Goal: Transaction & Acquisition: Purchase product/service

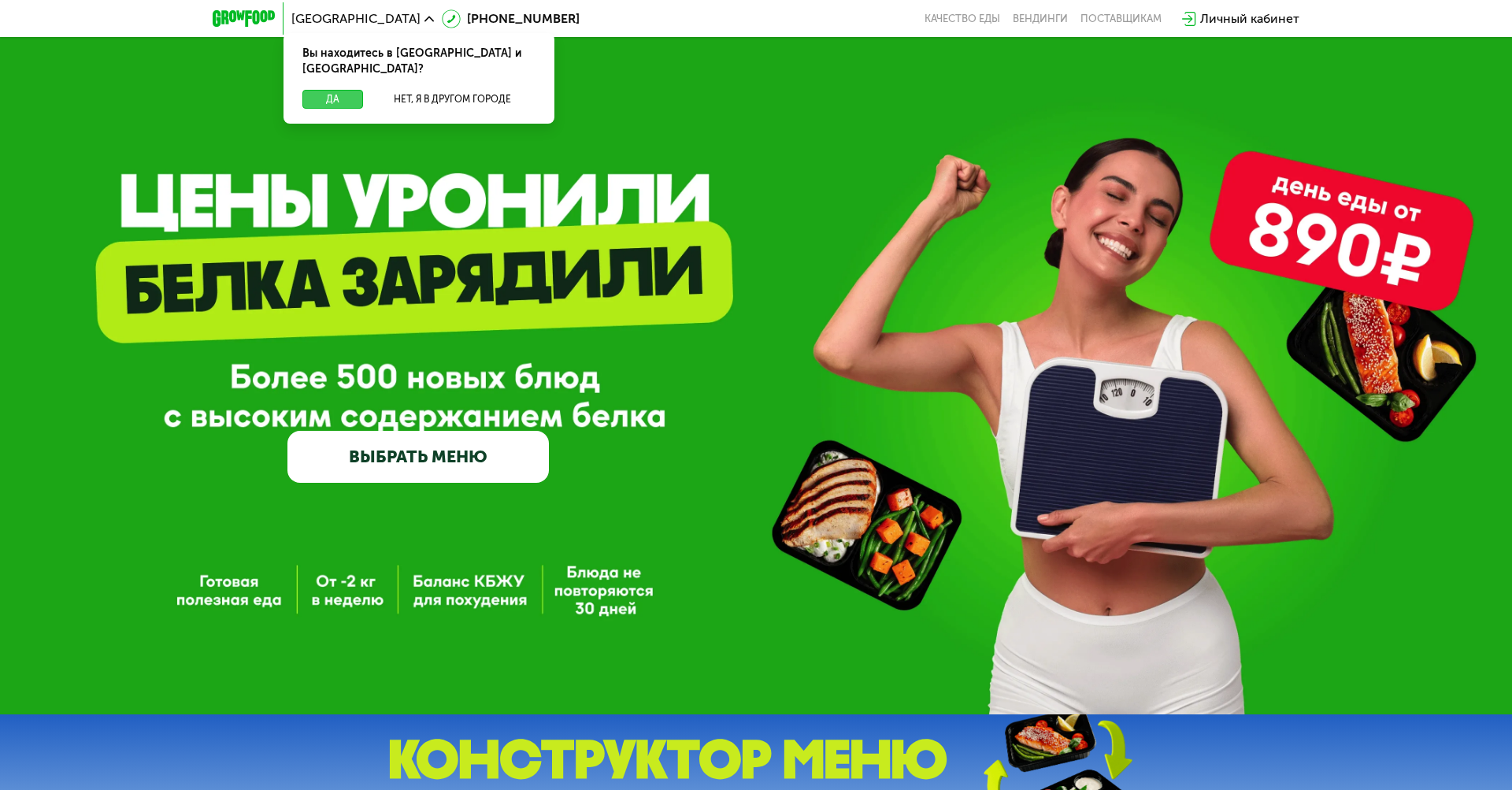
click at [327, 90] on button "Да" at bounding box center [333, 100] width 61 height 19
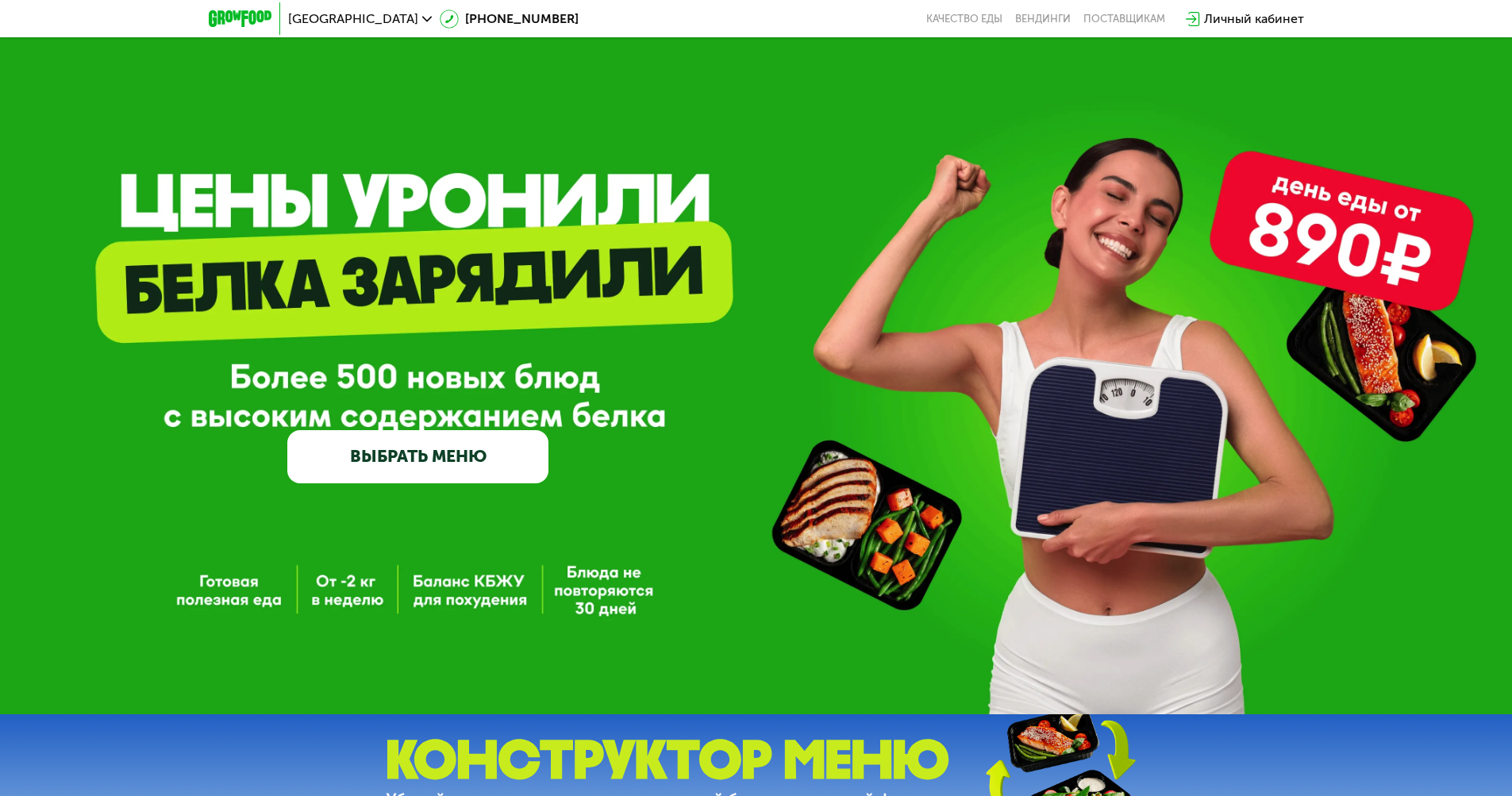
click at [316, 18] on span "[GEOGRAPHIC_DATA]" at bounding box center [353, 18] width 130 height 12
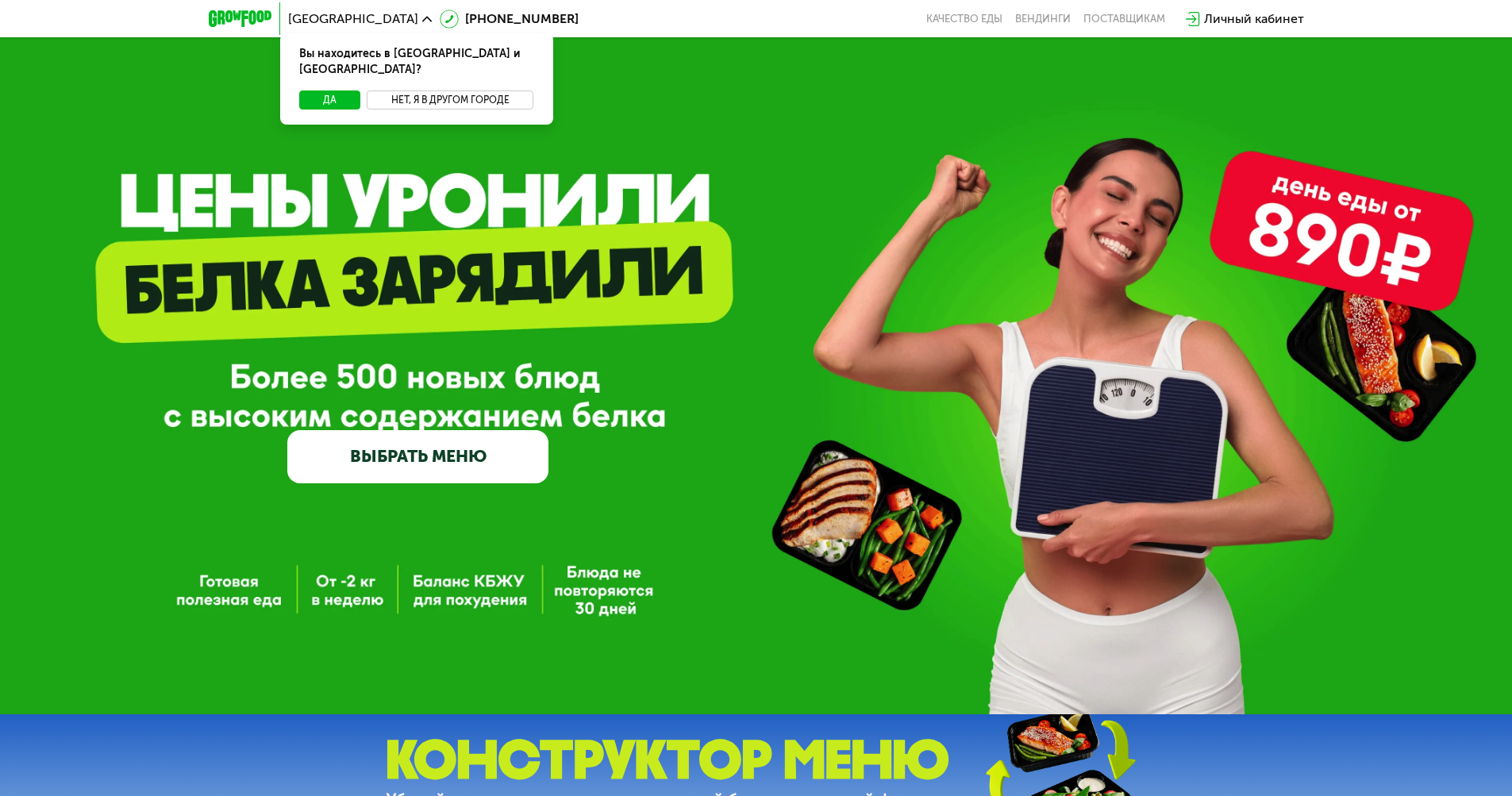
click at [450, 91] on button "Нет, я в другом городе" at bounding box center [450, 100] width 167 height 19
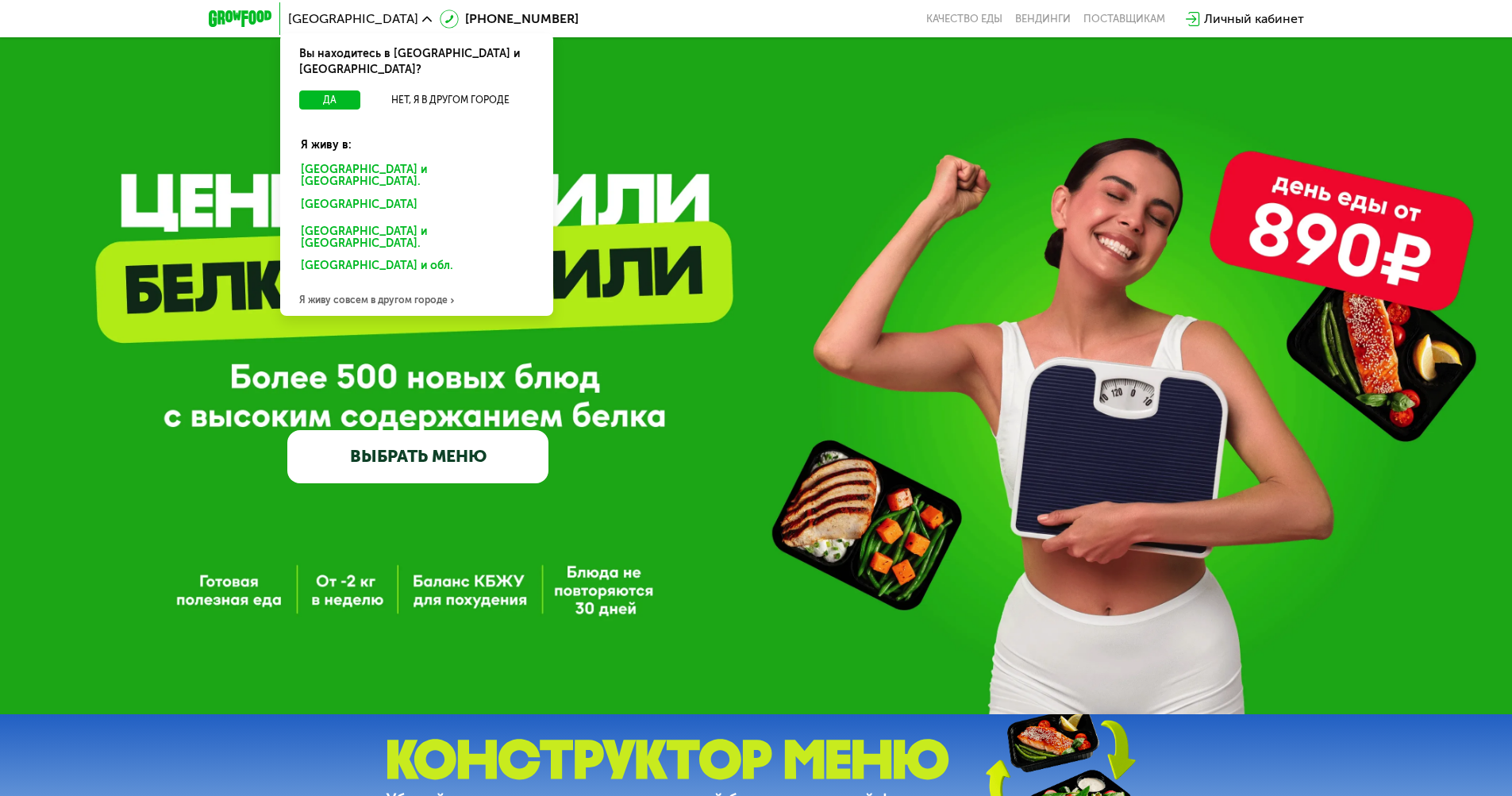
click at [416, 194] on div "Санкт-Петербурге и обл." at bounding box center [413, 207] width 248 height 26
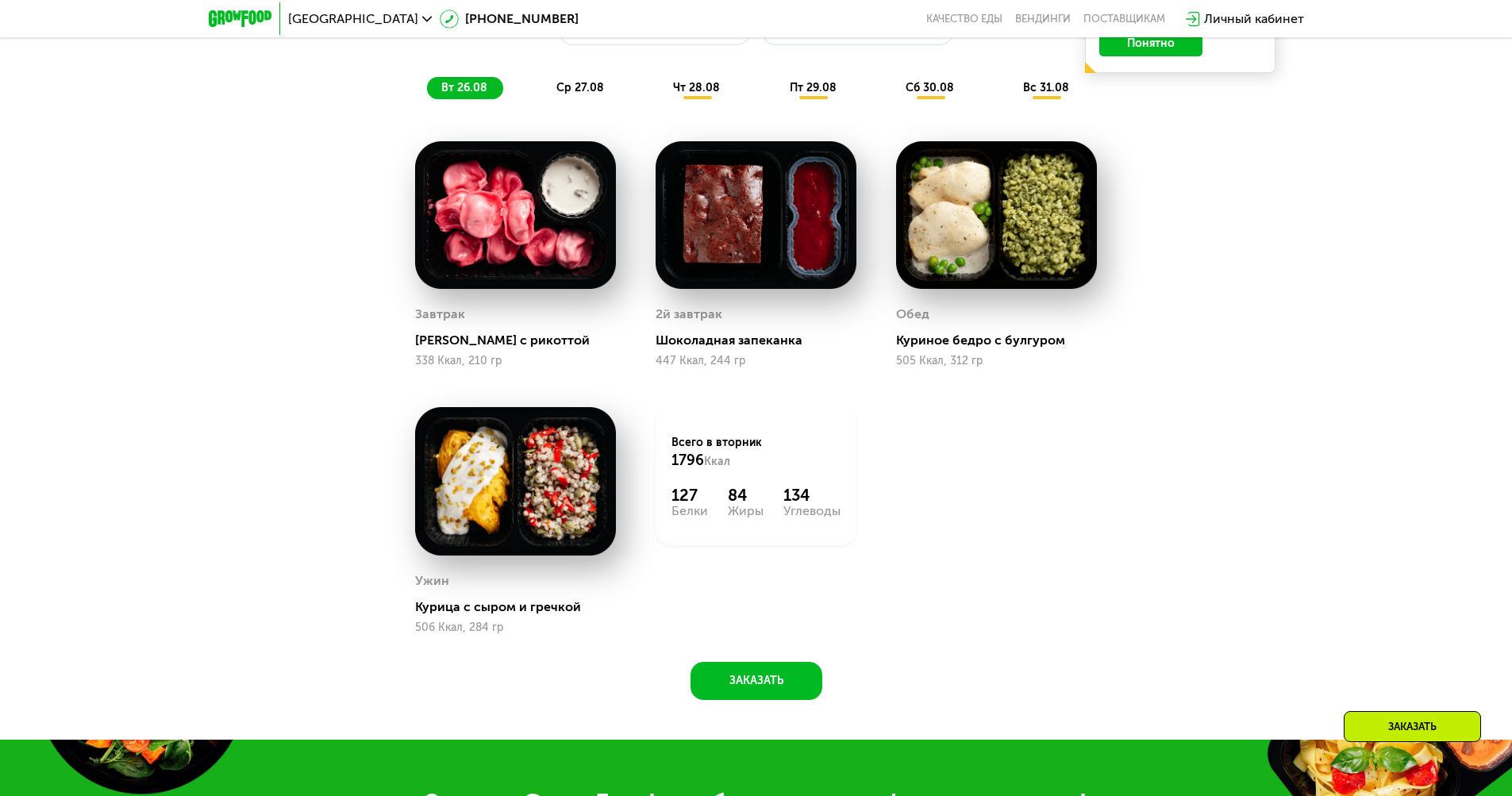
scroll to position [1111, 0]
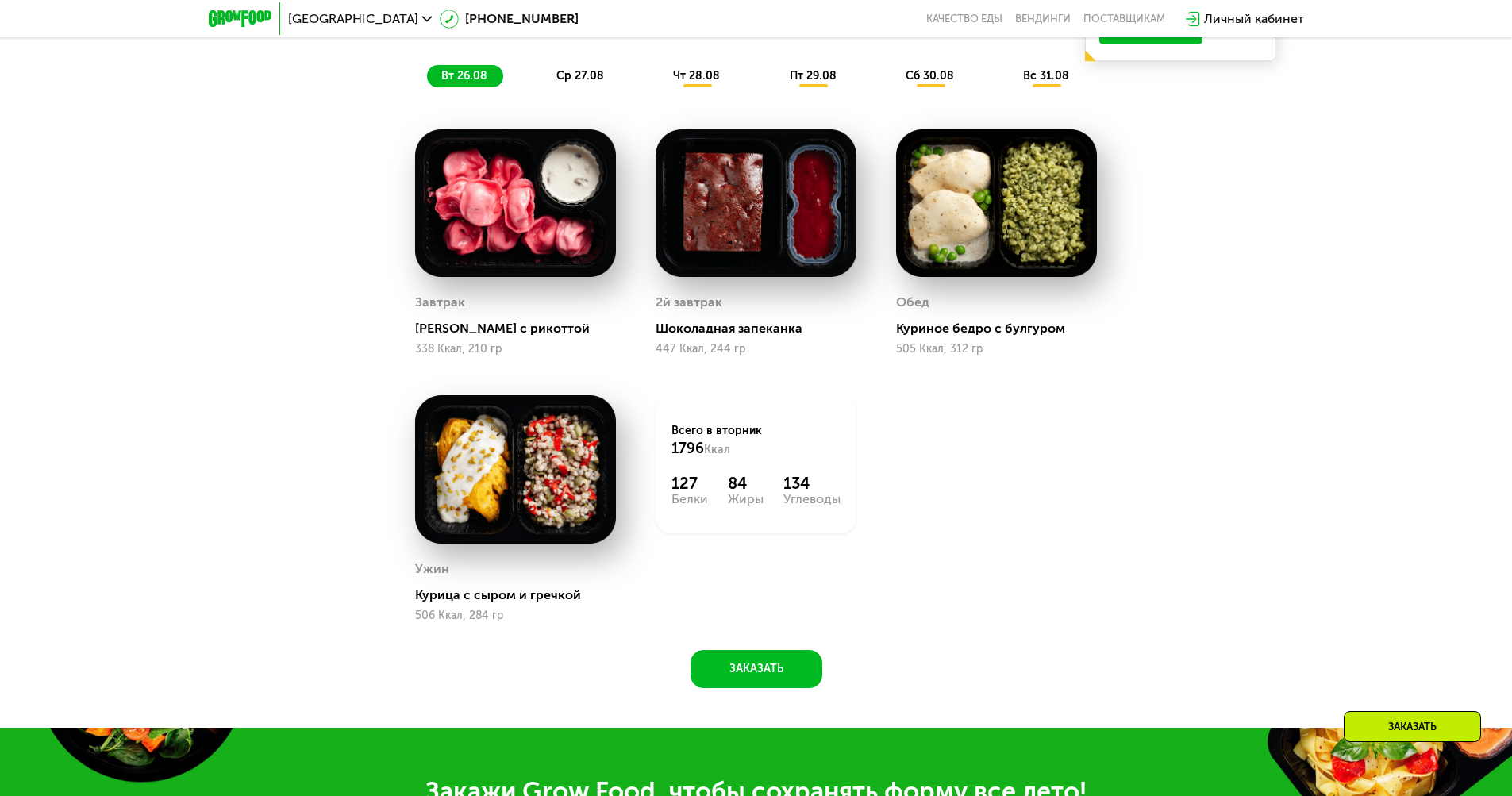
click at [463, 80] on span "вт 26.08" at bounding box center [464, 76] width 46 height 13
click at [580, 80] on span "ср 27.08" at bounding box center [580, 76] width 47 height 13
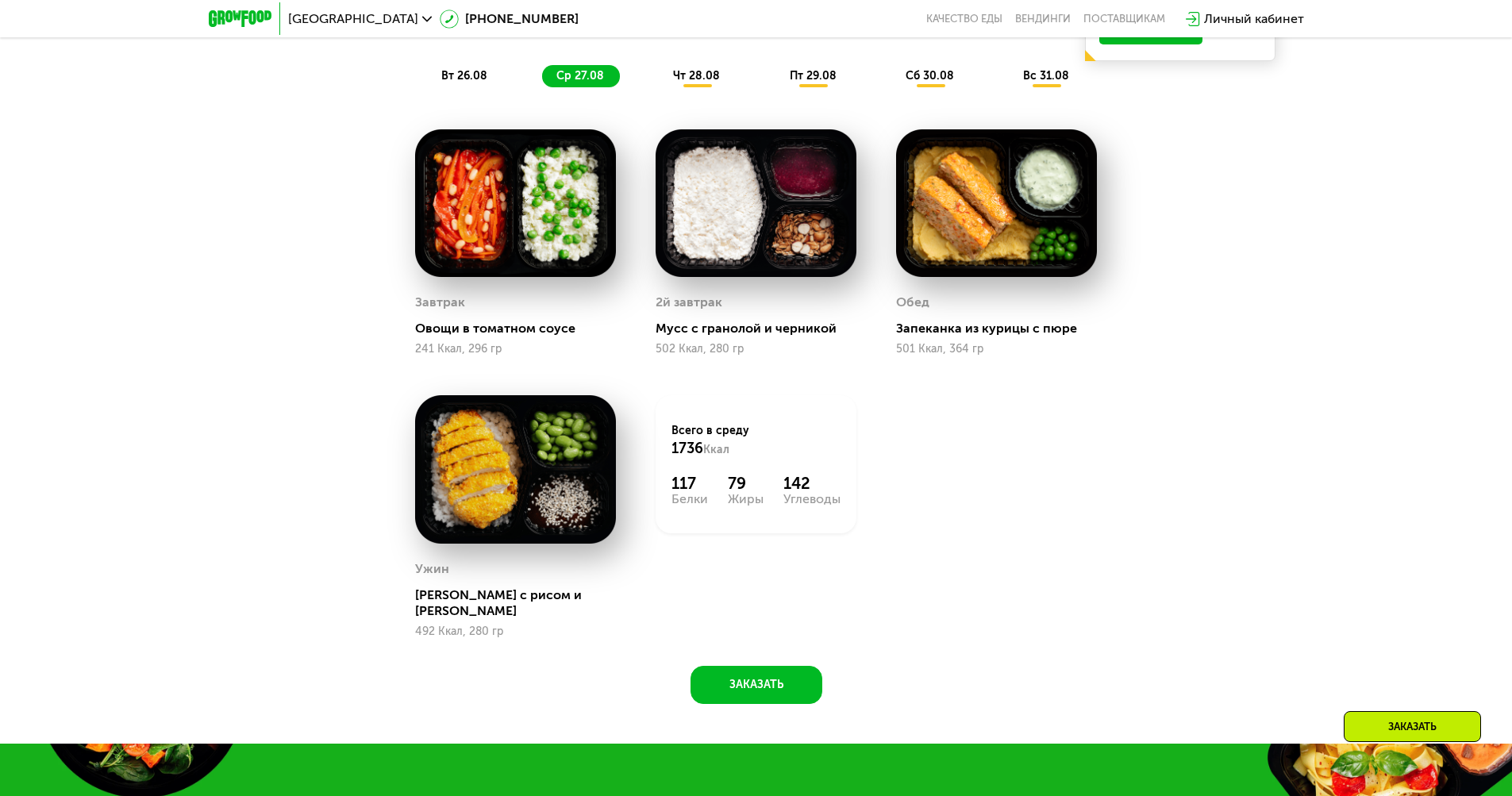
click at [697, 80] on span "чт 28.08" at bounding box center [696, 76] width 47 height 13
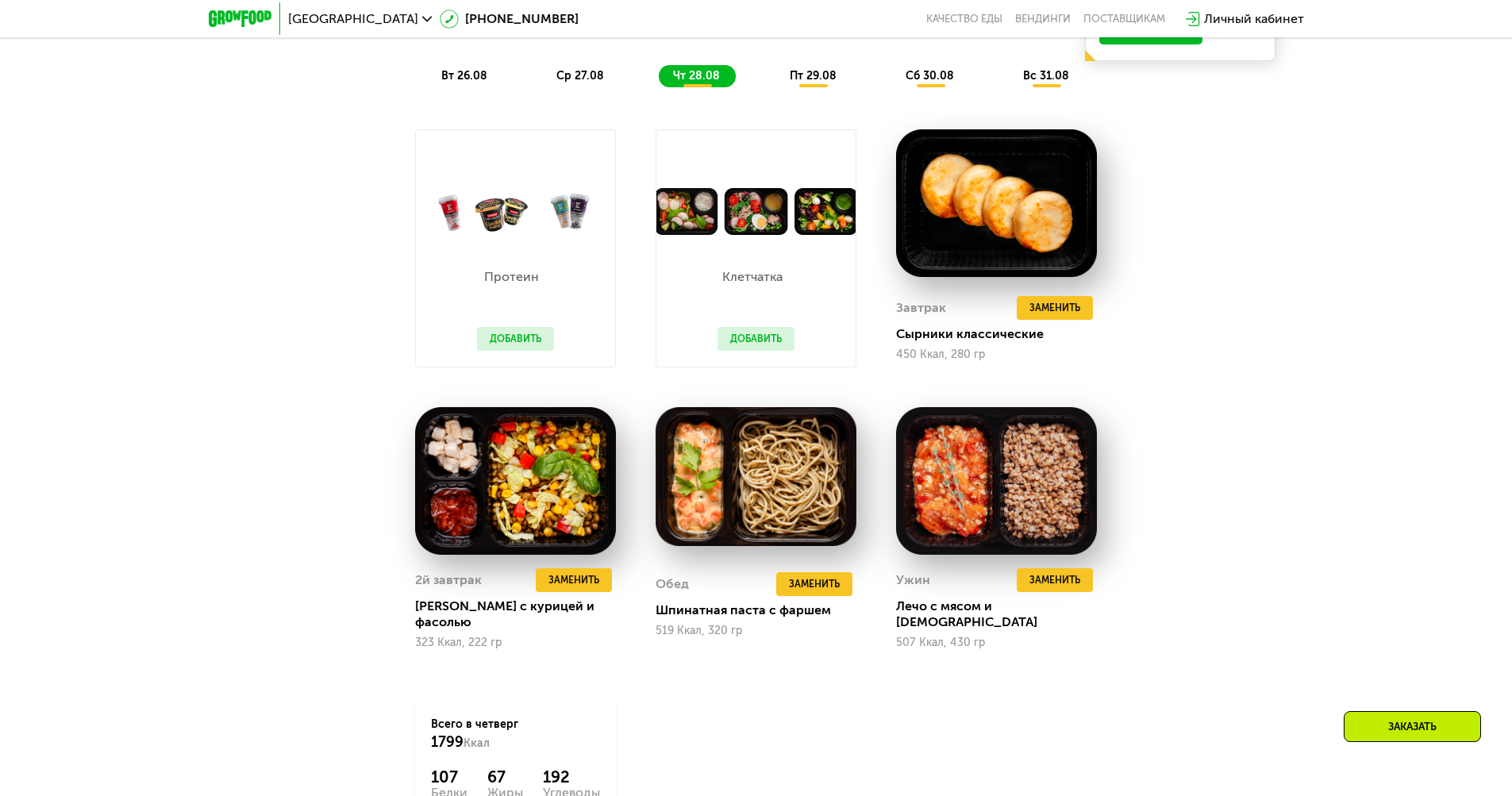
click at [813, 80] on span "пт 29.08" at bounding box center [812, 76] width 47 height 13
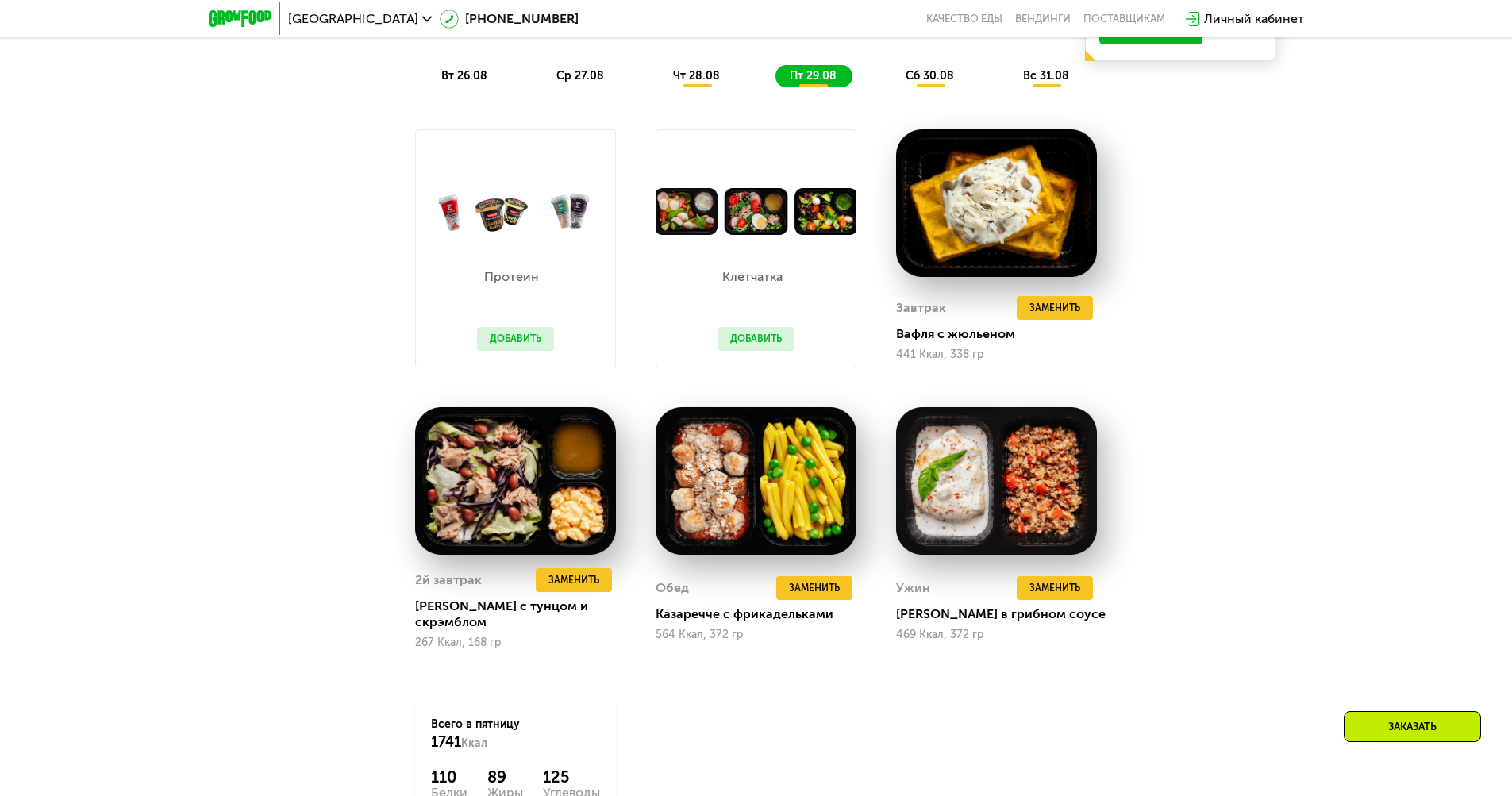
click at [931, 80] on span "сб 30.08" at bounding box center [929, 76] width 48 height 13
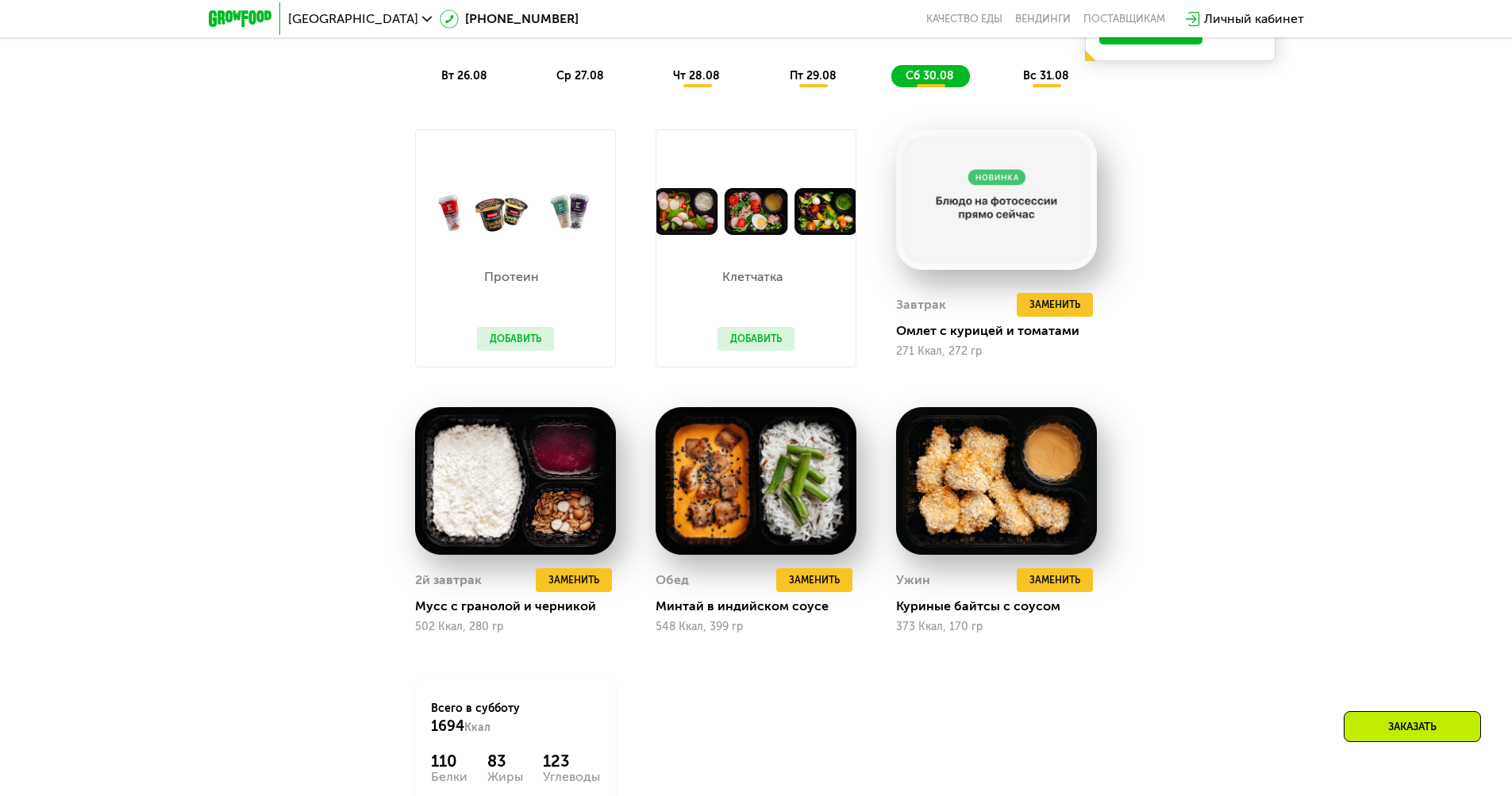
click at [1048, 80] on span "вс 31.08" at bounding box center [1046, 76] width 46 height 13
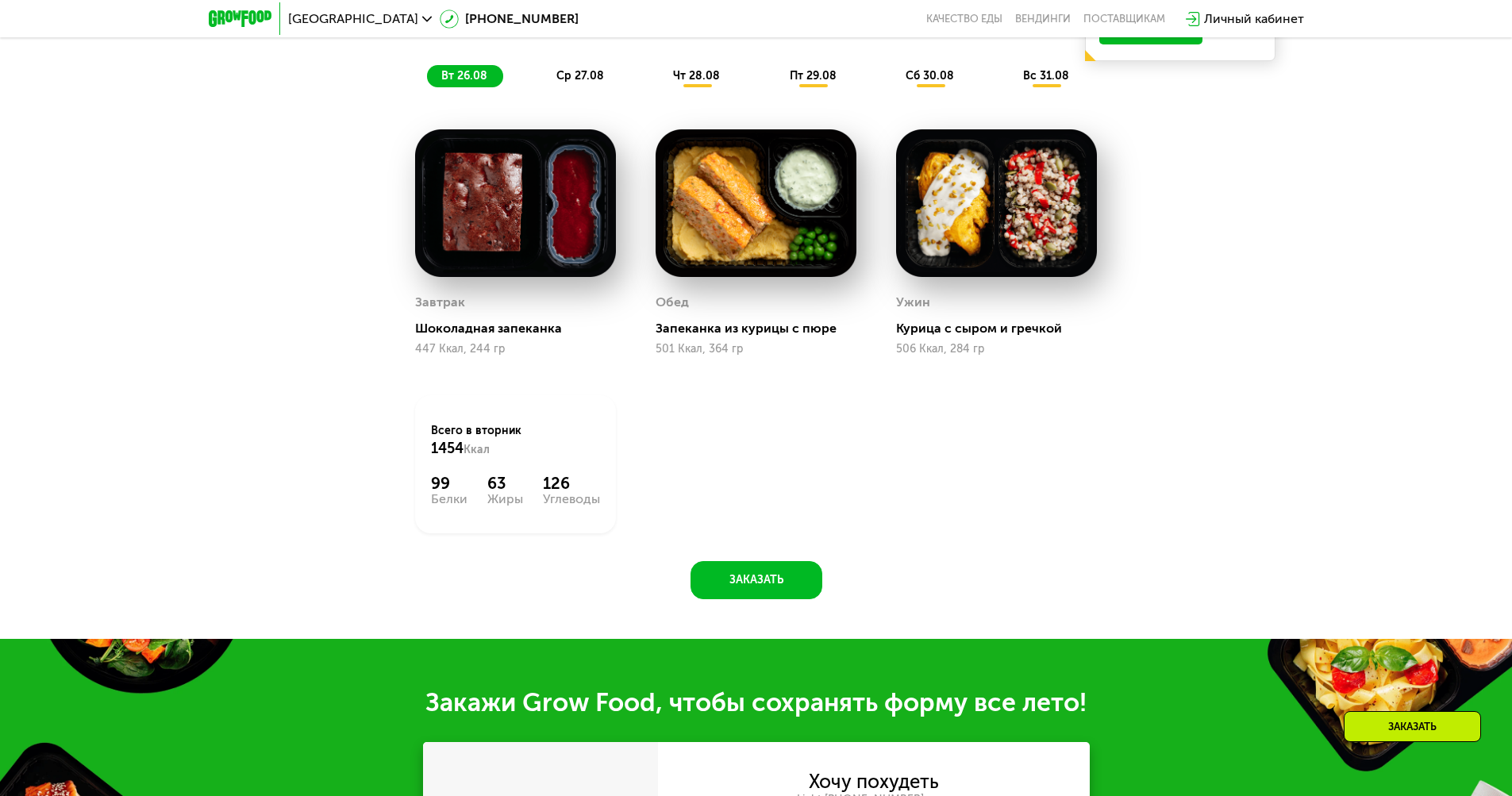
click at [463, 80] on span "вт 26.08" at bounding box center [464, 76] width 46 height 13
click at [580, 80] on span "ср 27.08" at bounding box center [580, 76] width 47 height 13
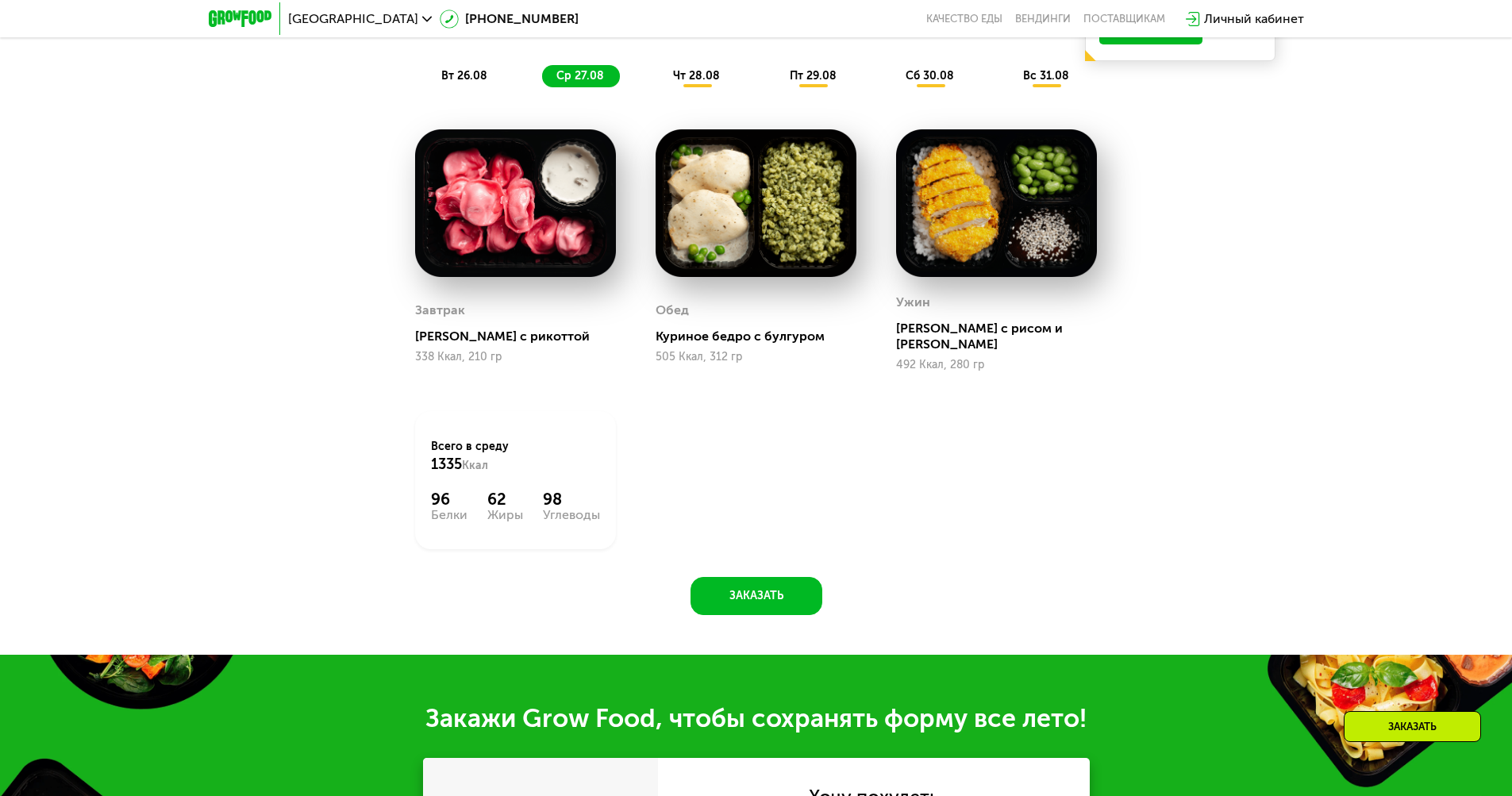
click at [697, 80] on span "чт 28.08" at bounding box center [696, 76] width 47 height 13
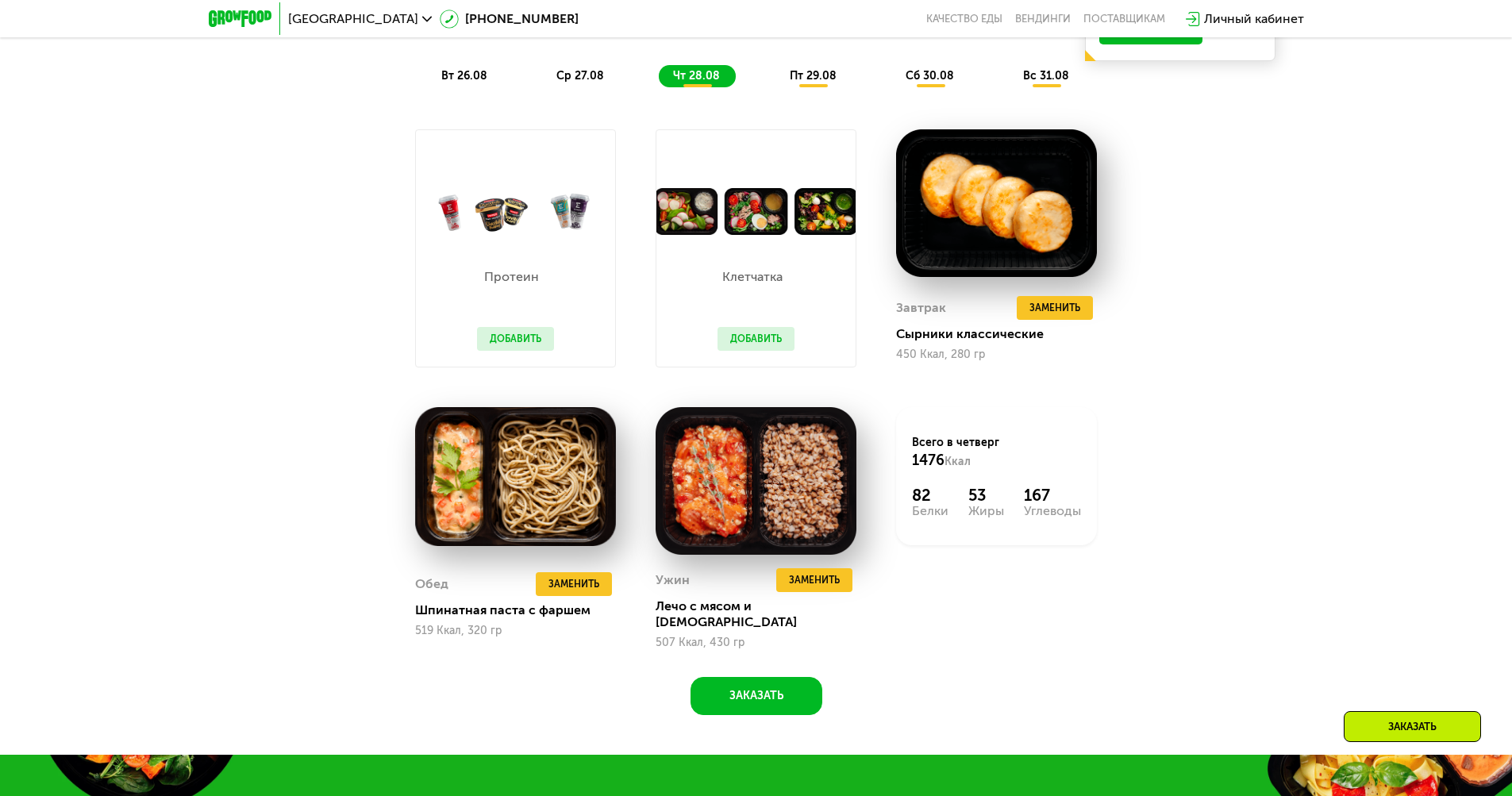
click at [813, 80] on span "пт 29.08" at bounding box center [812, 76] width 47 height 13
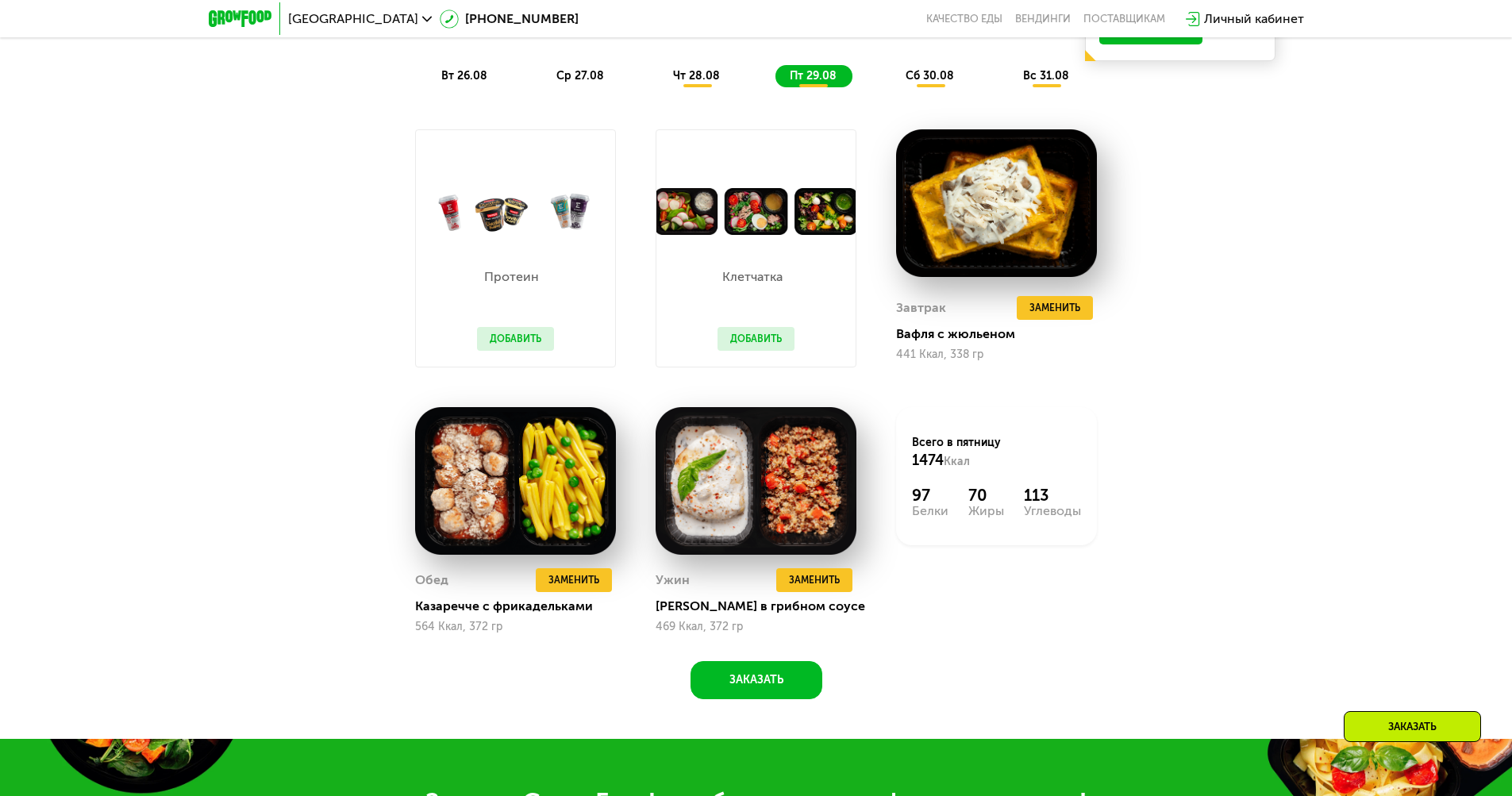
click at [931, 80] on span "сб 30.08" at bounding box center [929, 76] width 48 height 13
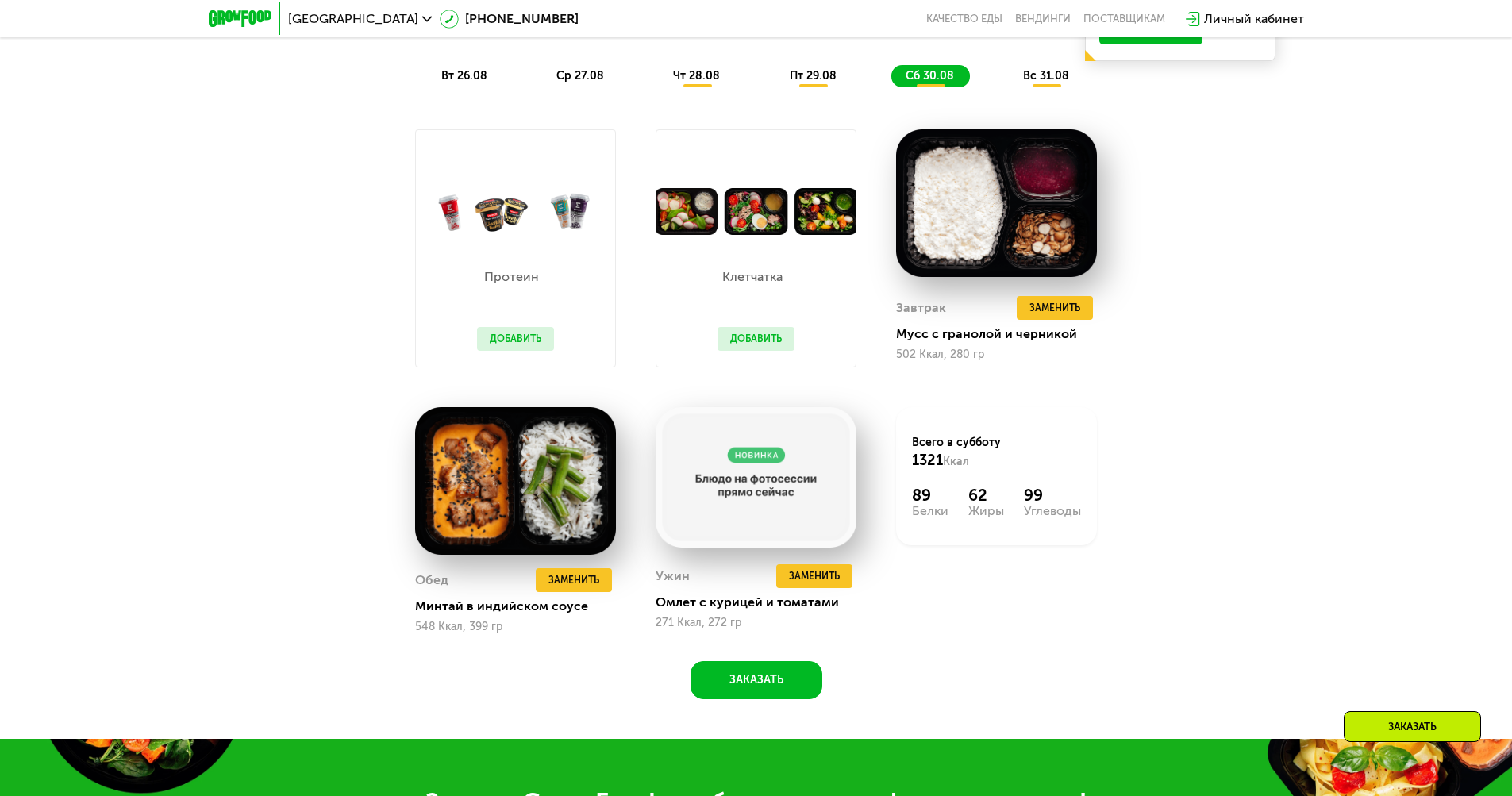
click at [1048, 80] on span "вс 31.08" at bounding box center [1046, 76] width 46 height 13
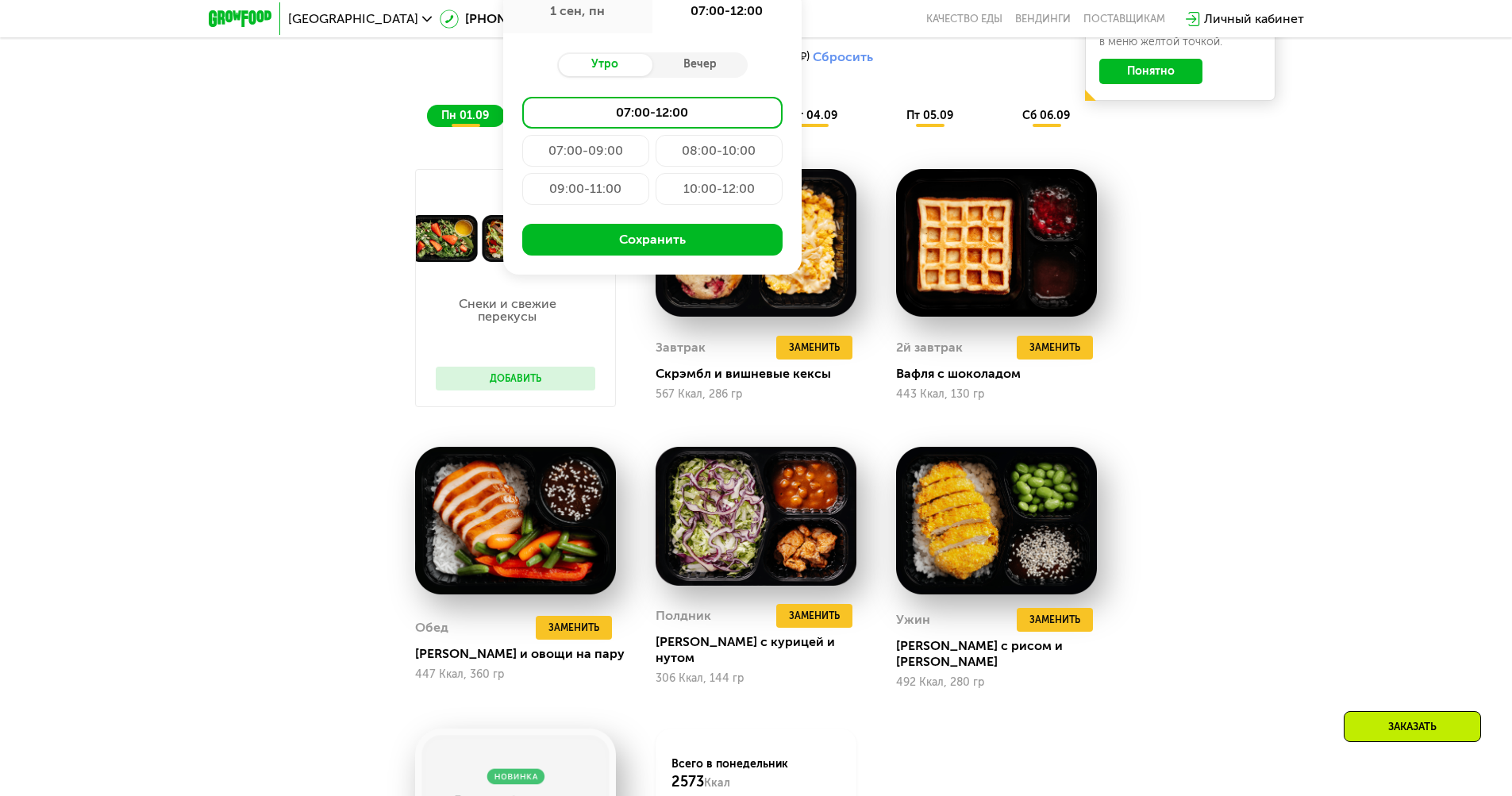
scroll to position [2087, 0]
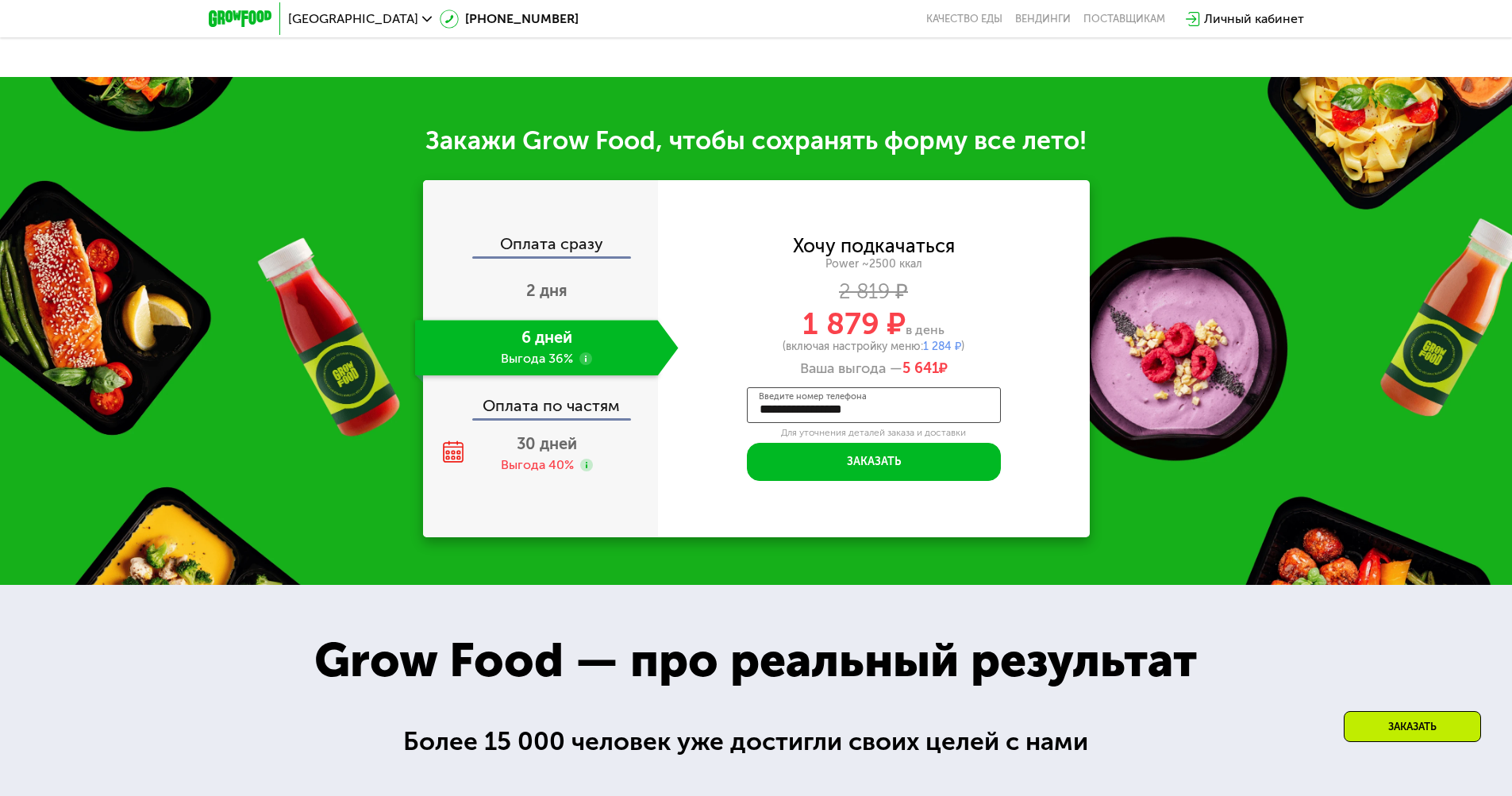
type input "**********"
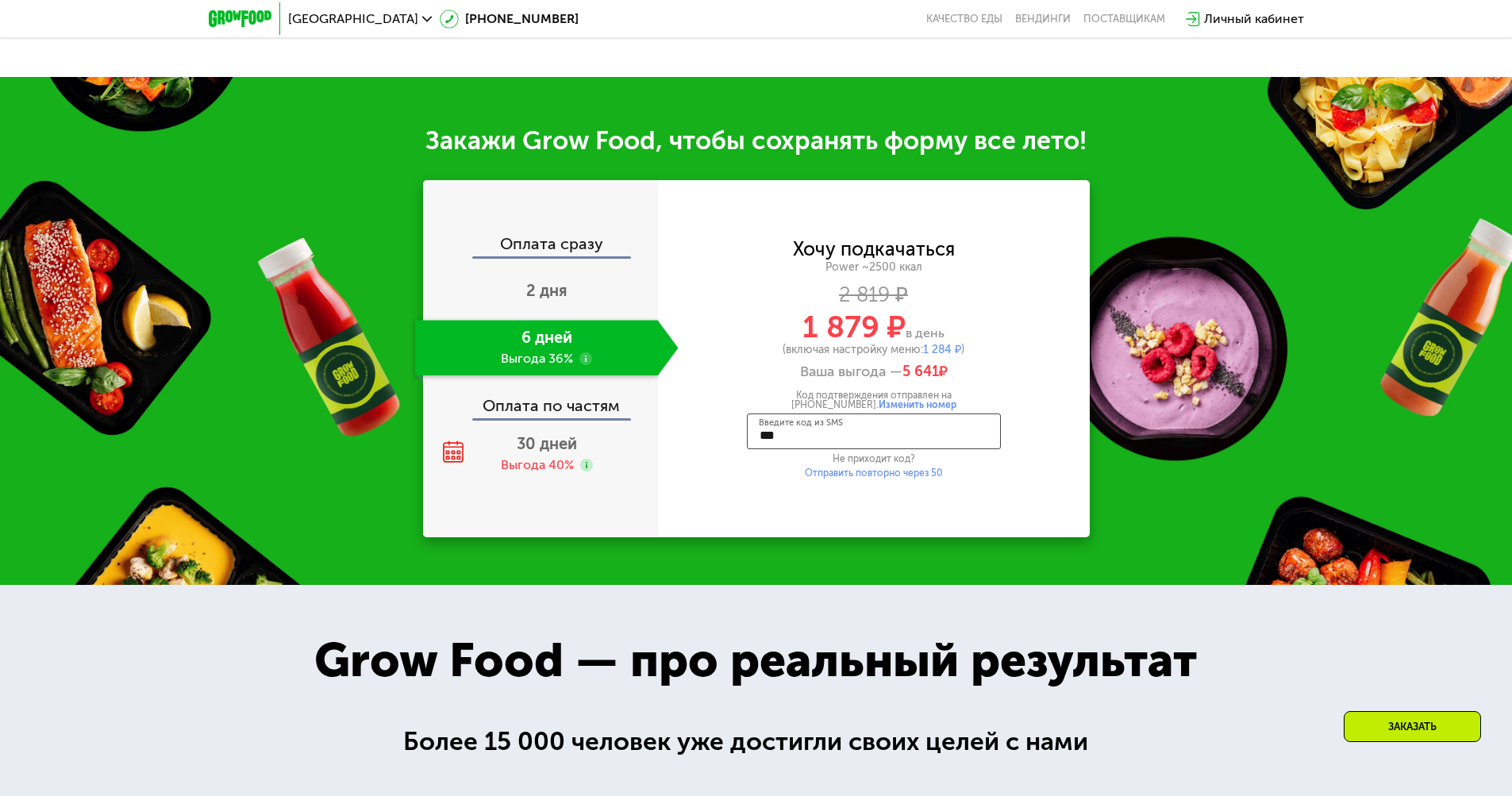
type input "****"
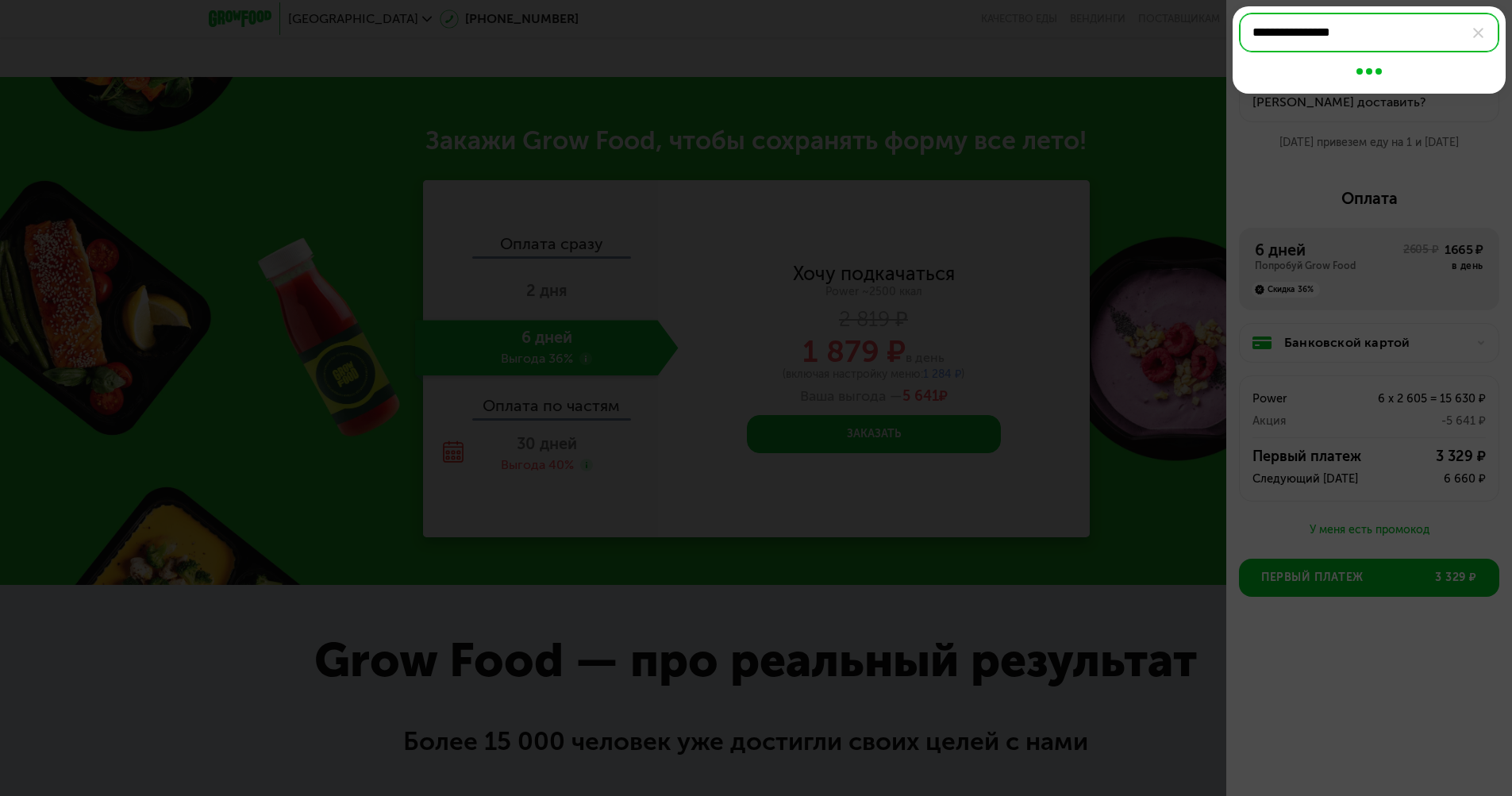
type input "**********"
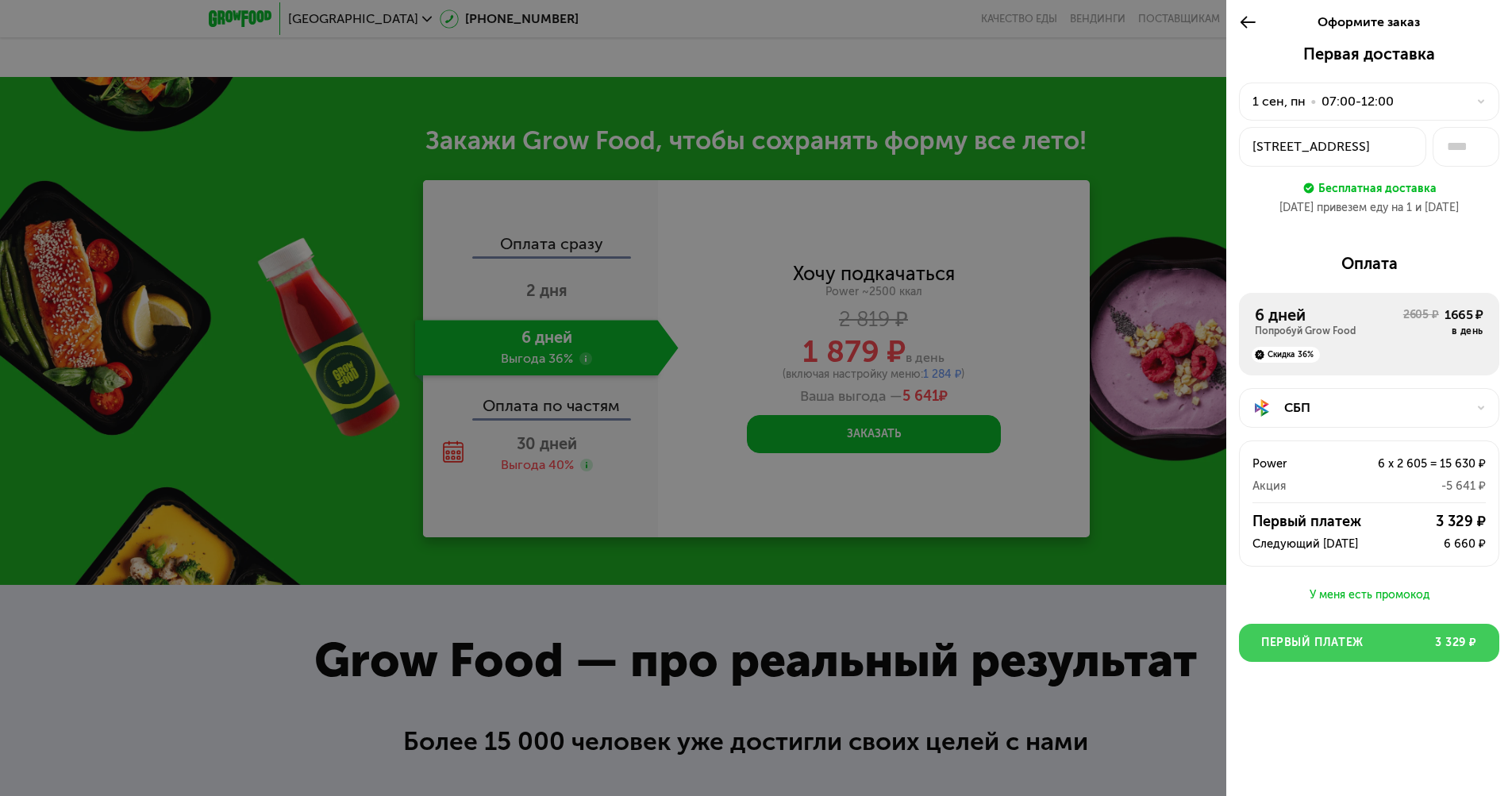
click at [1369, 643] on button "Первый платеж 3 329 ₽" at bounding box center [1369, 643] width 260 height 38
